Goal: Task Accomplishment & Management: Manage account settings

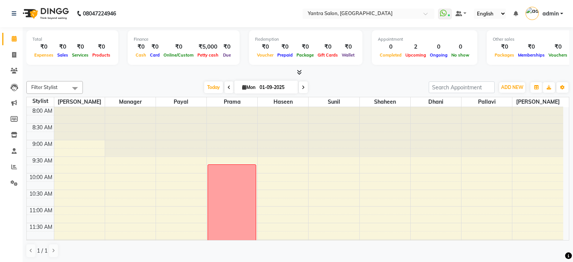
click at [214, 87] on span "Today" at bounding box center [213, 87] width 19 height 12
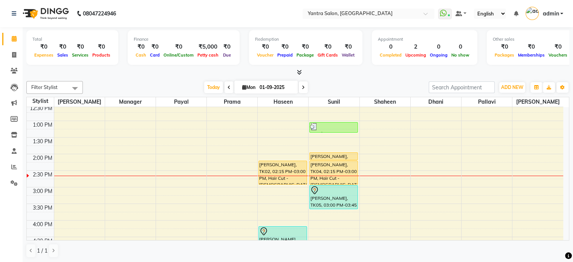
scroll to position [160, 0]
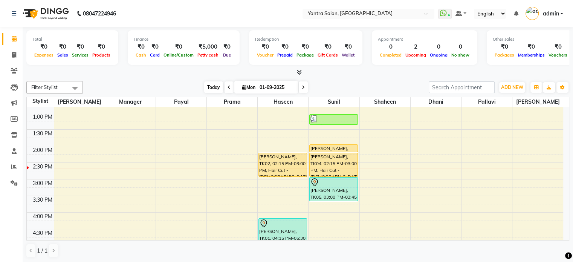
click at [215, 88] on span "Today" at bounding box center [213, 87] width 19 height 12
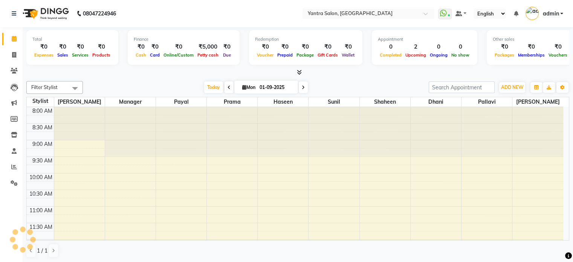
scroll to position [197, 0]
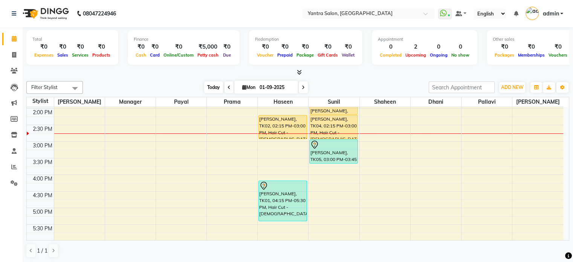
click at [212, 82] on span "Today" at bounding box center [213, 87] width 19 height 12
